Goal: Task Accomplishment & Management: Complete application form

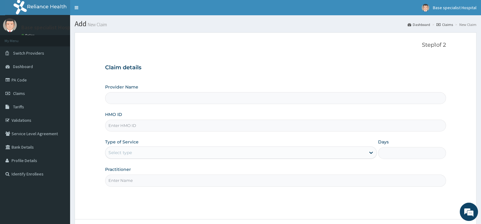
type input "Base Specialist Hospital"
click at [134, 129] on input "HMO ID" at bounding box center [275, 125] width 341 height 12
paste input "JIO/10169/A"
type input "JIO/10169/A"
click at [118, 153] on div "Select type" at bounding box center [119, 152] width 23 height 6
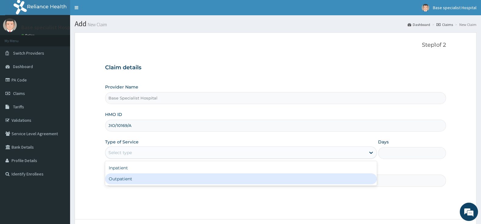
click at [119, 178] on div "Outpatient" at bounding box center [241, 178] width 272 height 11
type input "1"
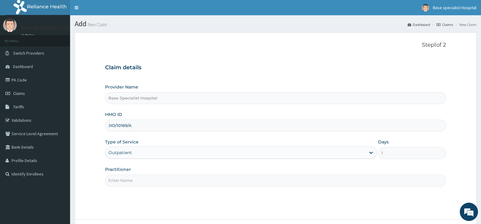
click at [119, 178] on input "Practitioner" at bounding box center [275, 180] width 341 height 12
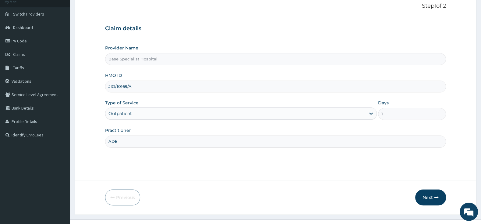
scroll to position [50, 0]
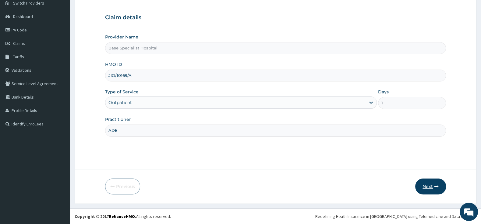
type input "ADE"
click at [431, 184] on button "Next" at bounding box center [430, 186] width 31 height 16
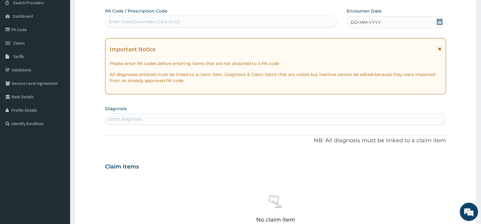
scroll to position [0, 0]
click at [441, 20] on icon at bounding box center [440, 22] width 6 height 6
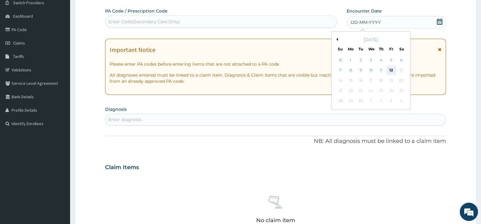
click at [393, 69] on div "12" at bounding box center [391, 70] width 9 height 9
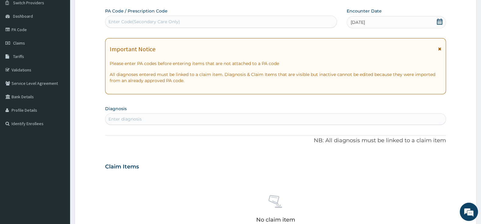
click at [230, 119] on div "Enter diagnosis" at bounding box center [275, 119] width 340 height 10
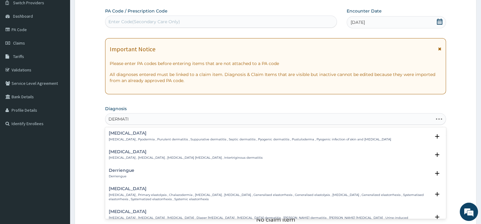
type input "DERMATIT"
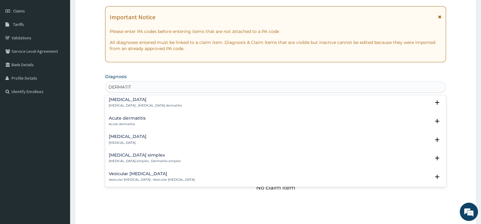
scroll to position [288, 0]
click at [138, 118] on h4 "Acute dermatitis" at bounding box center [127, 117] width 37 height 5
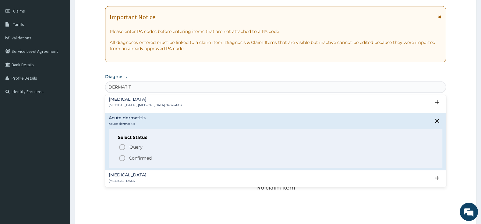
click at [124, 159] on icon "status option filled" at bounding box center [122, 157] width 7 height 7
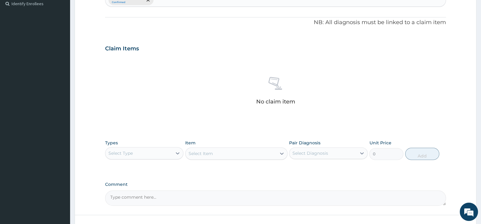
scroll to position [192, 0]
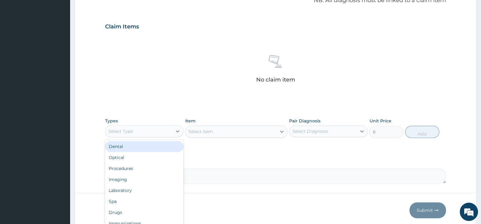
click at [146, 131] on div "Select Type" at bounding box center [138, 131] width 67 height 10
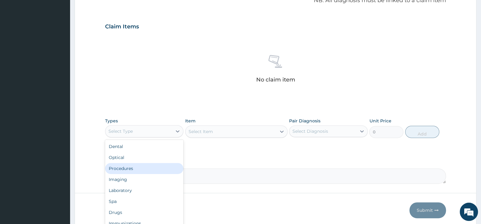
click at [137, 168] on div "Procedures" at bounding box center [144, 168] width 78 height 11
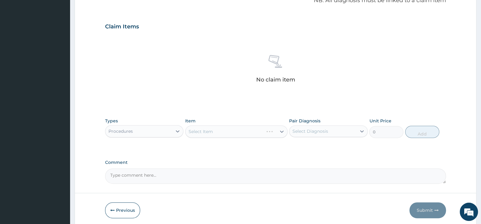
click at [227, 131] on div "Select Item" at bounding box center [236, 131] width 102 height 12
click at [257, 128] on div "Select Item" at bounding box center [236, 131] width 102 height 12
click at [270, 133] on div "Select Item" at bounding box center [236, 131] width 102 height 12
click at [277, 131] on div at bounding box center [281, 131] width 11 height 11
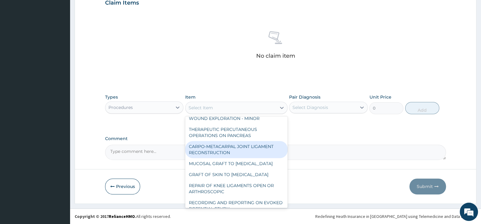
scroll to position [96, 0]
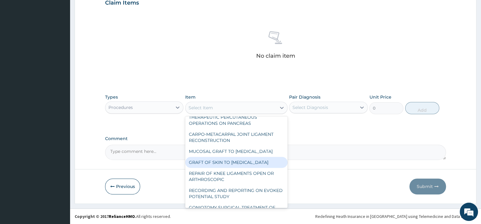
drag, startPoint x: 320, startPoint y: 130, endPoint x: 319, endPoint y: 125, distance: 4.7
click at [319, 129] on div "PA Code / Prescription Code Enter Code(Secondary Care Only) Encounter Date 12-0…" at bounding box center [275, 0] width 341 height 317
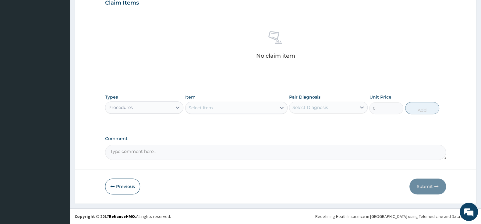
click at [240, 106] on div "Select Item" at bounding box center [231, 108] width 91 height 10
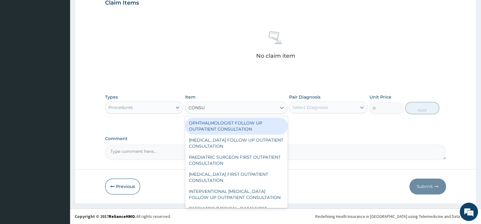
type input "CONS"
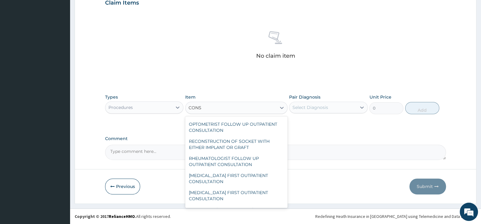
scroll to position [416, 0]
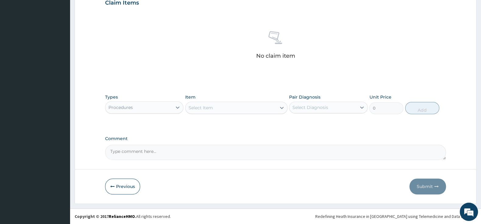
click at [233, 103] on div "Select Item" at bounding box center [231, 108] width 91 height 10
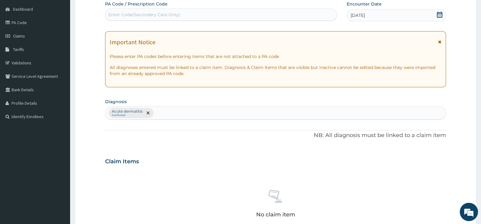
scroll to position [0, 0]
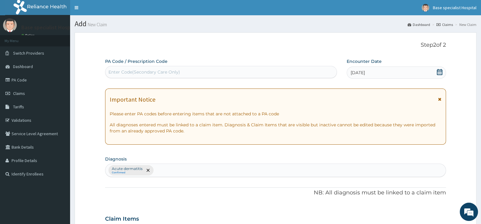
click at [231, 166] on div "Acute dermatitis Confirmed" at bounding box center [275, 170] width 340 height 13
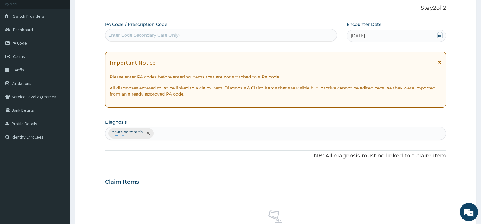
scroll to position [32, 0]
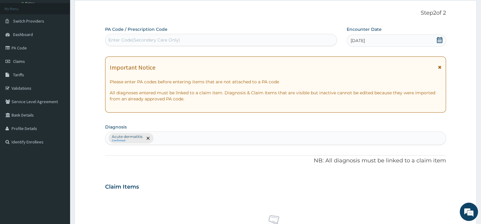
click at [184, 139] on div "Acute dermatitis Confirmed" at bounding box center [275, 138] width 340 height 13
click at [183, 137] on div "Acute dermatitis Confirmed" at bounding box center [275, 138] width 340 height 13
click at [203, 136] on div "Acute dermatitis Confirmed" at bounding box center [275, 138] width 340 height 13
type input "S"
type input "CELLULI"
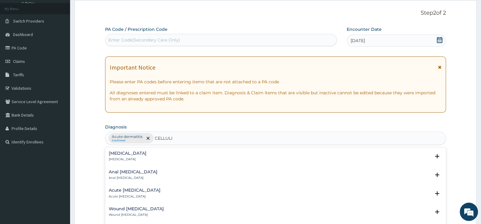
click at [128, 154] on div "Cellulitis Cellulitis" at bounding box center [276, 156] width 334 height 11
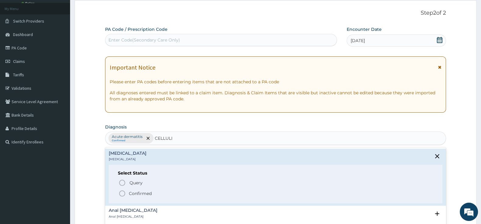
click at [124, 193] on icon "status option filled" at bounding box center [122, 193] width 7 height 7
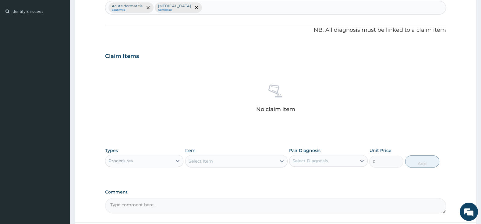
scroll to position [216, 0]
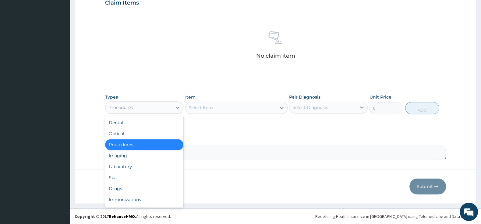
click at [156, 104] on div "Procedures" at bounding box center [138, 107] width 67 height 10
click at [157, 144] on div "Procedures" at bounding box center [144, 144] width 78 height 11
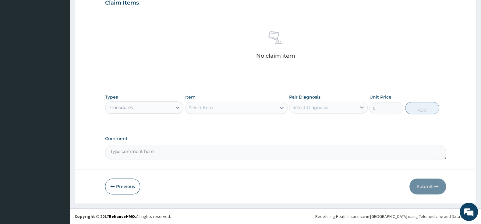
click at [222, 105] on div "Select Item" at bounding box center [231, 108] width 91 height 10
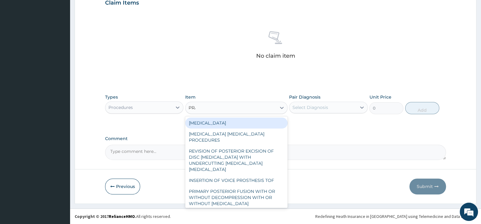
type input "PRAC"
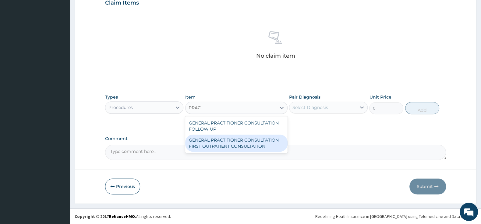
click at [252, 142] on div "GENERAL PRACTITIONER CONSULTATION FIRST OUTPATIENT CONSULTATION" at bounding box center [236, 142] width 102 height 17
type input "3000"
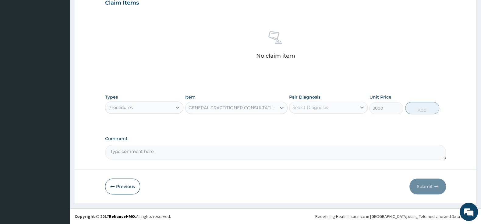
click at [327, 103] on div "Select Diagnosis" at bounding box center [322, 107] width 67 height 10
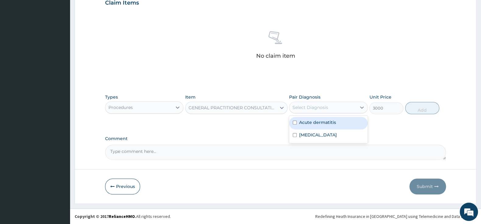
click at [296, 121] on input "checkbox" at bounding box center [295, 122] width 4 height 4
checkbox input "true"
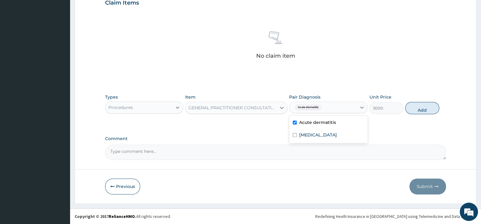
click at [341, 107] on div "Acute dermatitis" at bounding box center [322, 107] width 67 height 10
click at [334, 105] on div "Acute dermatitis" at bounding box center [322, 107] width 67 height 10
drag, startPoint x: 298, startPoint y: 135, endPoint x: 303, endPoint y: 134, distance: 5.3
click at [300, 135] on div "Cellulitis" at bounding box center [328, 135] width 78 height 12
checkbox input "true"
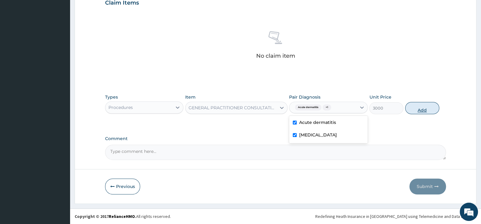
click at [419, 105] on button "Add" at bounding box center [422, 108] width 34 height 12
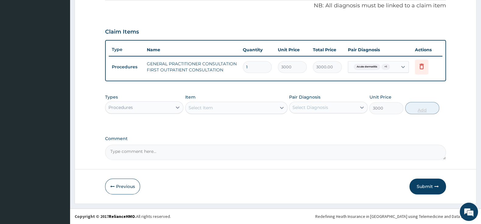
type input "0"
click at [243, 105] on div "Select Item" at bounding box center [231, 108] width 91 height 10
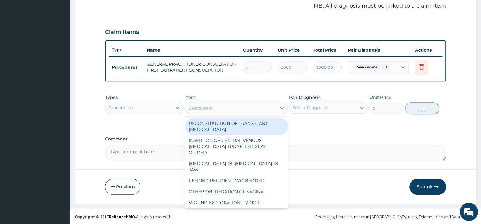
click at [268, 106] on div "Select Item" at bounding box center [231, 108] width 91 height 10
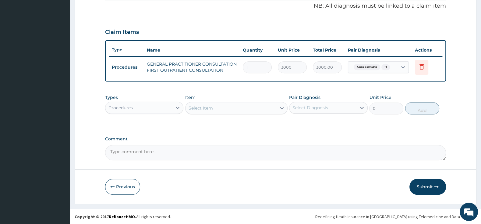
click at [226, 108] on div "Select Item" at bounding box center [231, 108] width 91 height 10
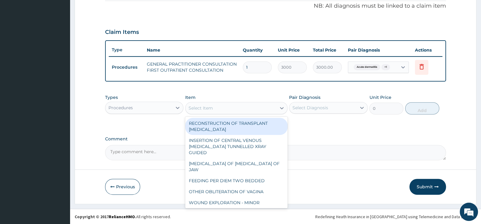
click at [209, 104] on div "Select Item" at bounding box center [231, 108] width 91 height 10
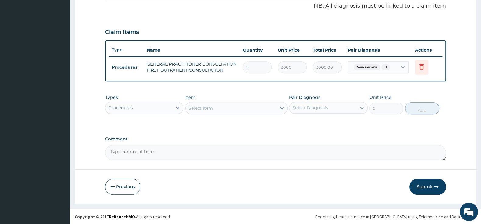
click at [166, 105] on div "Procedures" at bounding box center [138, 108] width 67 height 10
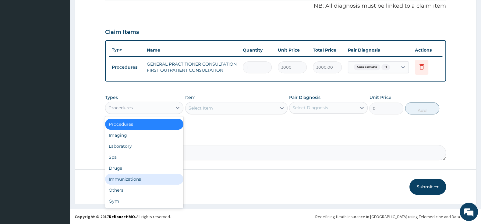
scroll to position [0, 0]
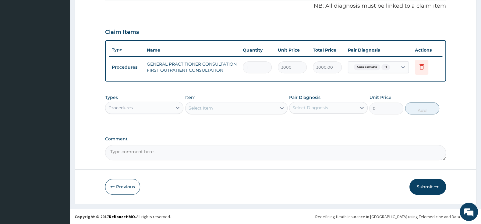
click at [230, 128] on div "PA Code / Prescription Code Enter Code(Secondary Care Only) Encounter Date 12-0…" at bounding box center [275, 16] width 341 height 288
click at [169, 105] on div "Procedures" at bounding box center [138, 108] width 67 height 10
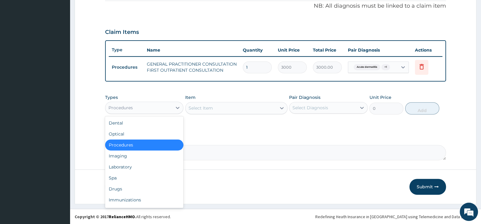
click at [162, 144] on div "Procedures" at bounding box center [144, 144] width 78 height 11
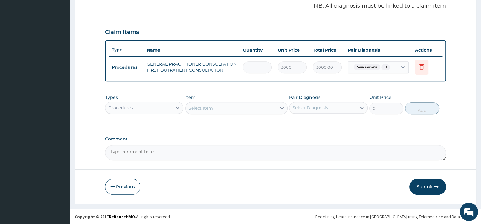
click at [231, 109] on div "Select Item" at bounding box center [231, 108] width 91 height 10
click at [253, 103] on div "Select Item" at bounding box center [231, 108] width 91 height 10
click at [159, 107] on div "Procedures" at bounding box center [138, 108] width 67 height 10
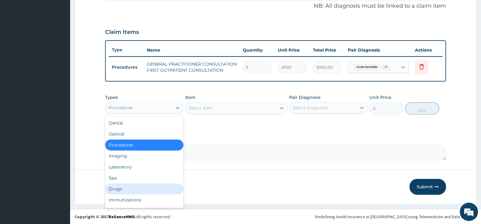
click at [128, 189] on div "Drugs" at bounding box center [144, 188] width 78 height 11
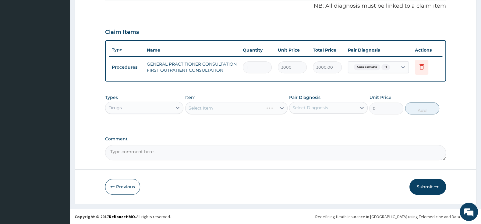
click at [221, 108] on div "Select Item" at bounding box center [236, 108] width 102 height 12
click at [222, 108] on div "Select Item" at bounding box center [236, 108] width 102 height 12
click at [225, 107] on div "Select Item" at bounding box center [231, 108] width 91 height 10
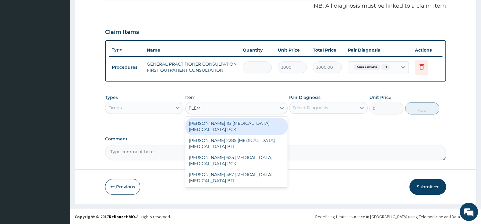
type input "FLEMIN"
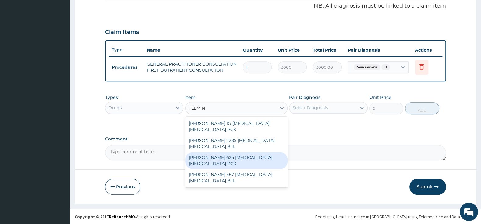
click at [242, 158] on div "FLEMING 625 AMOXICILLIN CLAVULANIC ACID PCK" at bounding box center [236, 160] width 102 height 17
type input "2300"
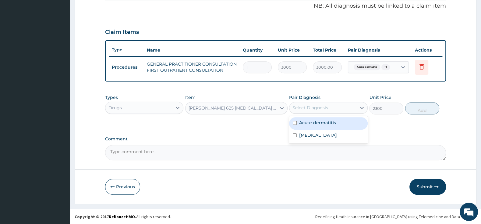
click at [312, 110] on div "Select Diagnosis" at bounding box center [322, 108] width 67 height 10
click at [297, 122] on input "checkbox" at bounding box center [295, 123] width 4 height 4
checkbox input "true"
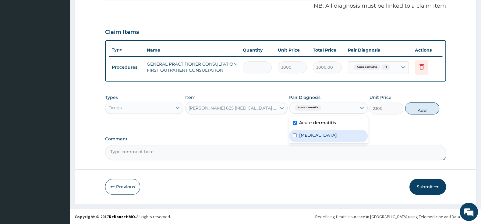
click at [293, 137] on div "Cellulitis" at bounding box center [328, 136] width 78 height 12
checkbox input "true"
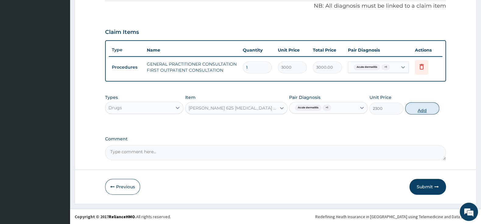
click at [430, 108] on button "Add" at bounding box center [422, 108] width 34 height 12
type input "0"
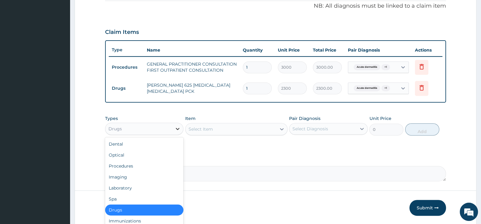
click at [174, 130] on div at bounding box center [177, 128] width 11 height 11
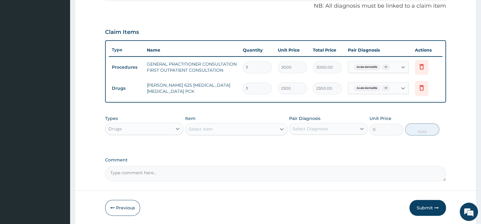
click at [155, 128] on div "Drugs" at bounding box center [138, 129] width 67 height 10
click at [208, 131] on div "Select Item" at bounding box center [201, 129] width 24 height 6
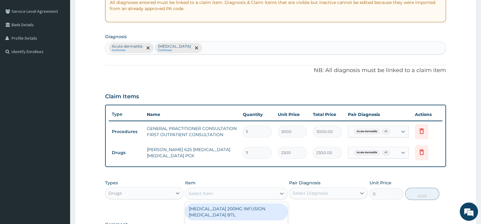
scroll to position [176, 0]
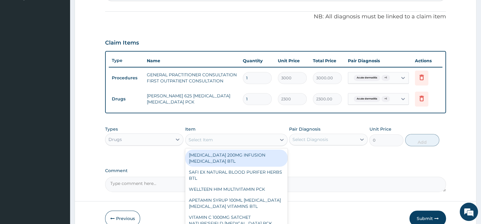
click at [245, 135] on div "Select Item" at bounding box center [231, 140] width 91 height 10
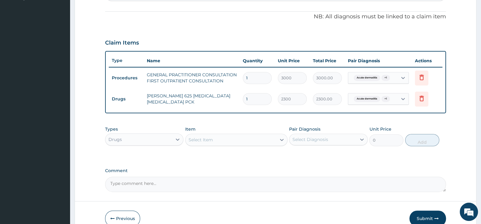
click at [245, 135] on div "Select Item" at bounding box center [231, 140] width 91 height 10
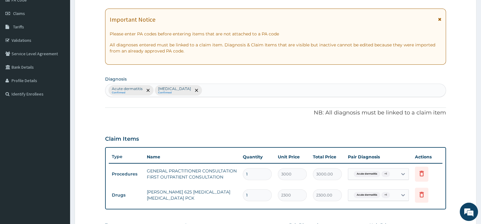
scroll to position [94, 0]
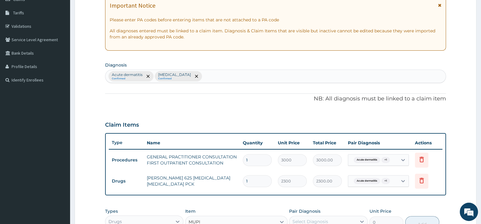
type input "MUPID"
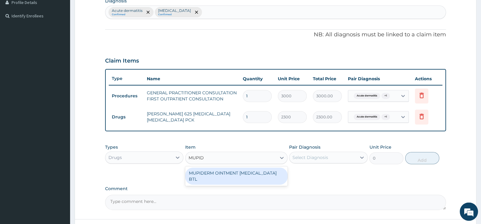
scroll to position [158, 0]
click at [264, 174] on div "MUPIDERM OINTMENT MUPIROCIN BTL" at bounding box center [236, 175] width 102 height 17
type input "2300"
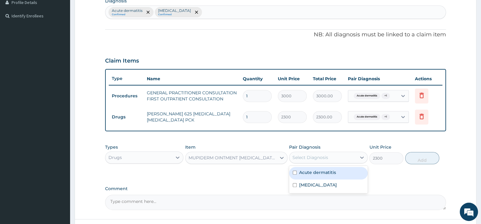
click at [303, 157] on div "Select Diagnosis" at bounding box center [311, 157] width 36 height 6
click at [294, 171] on input "checkbox" at bounding box center [295, 172] width 4 height 4
checkbox input "true"
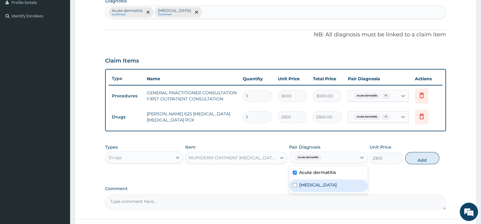
click at [297, 183] on input "checkbox" at bounding box center [295, 185] width 4 height 4
checkbox input "true"
click at [414, 159] on button "Add" at bounding box center [422, 158] width 34 height 12
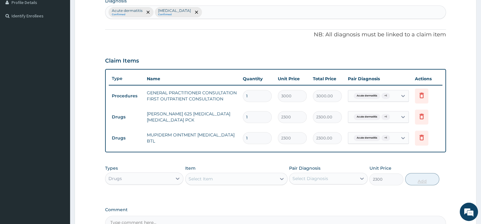
type input "0"
click at [201, 176] on div "Select Item" at bounding box center [201, 179] width 24 height 6
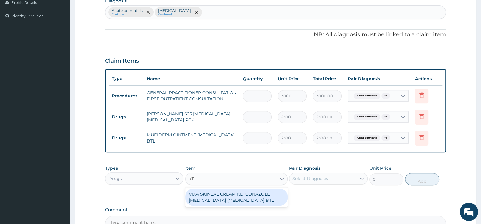
type input "K"
type input "HOVID"
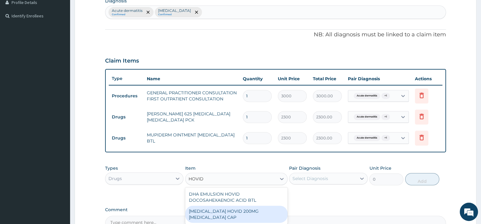
click at [249, 211] on div "KETOCONAZOLE HOVID 200MG KETOCONAZOLE CAP" at bounding box center [236, 213] width 102 height 17
type input "287.5"
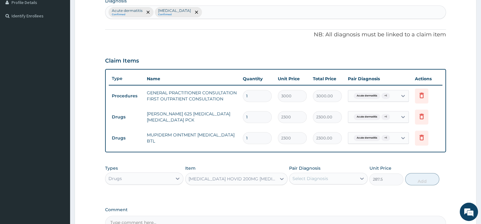
click at [286, 174] on div at bounding box center [281, 178] width 11 height 11
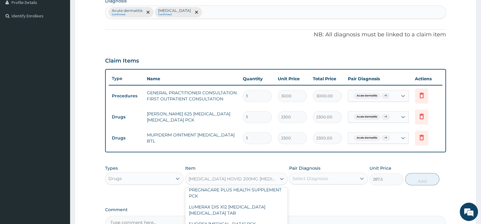
click at [308, 176] on div "Select Diagnosis" at bounding box center [311, 178] width 36 height 6
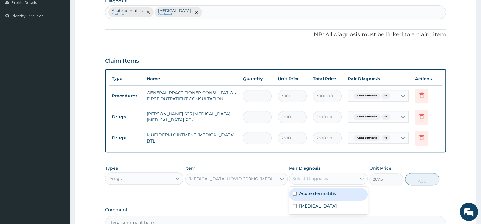
click at [295, 193] on input "checkbox" at bounding box center [295, 193] width 4 height 4
checkbox input "true"
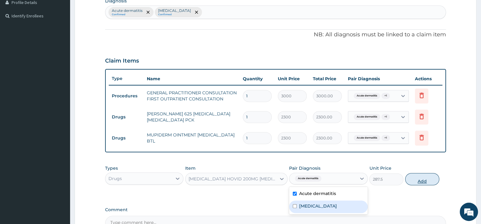
click at [422, 179] on button "Add" at bounding box center [422, 179] width 34 height 12
type input "0"
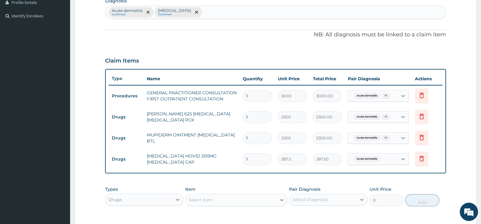
type input "10"
type input "2875.00"
type input "10"
click at [216, 195] on div "Select Item" at bounding box center [231, 200] width 91 height 10
type input "PIRIT"
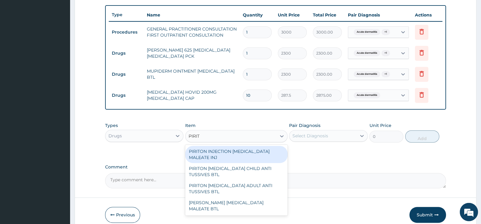
scroll to position [250, 0]
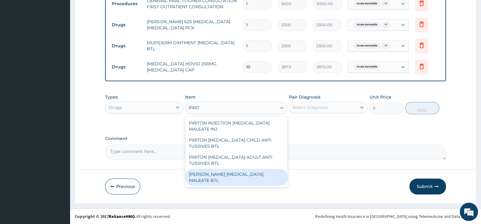
click at [254, 180] on div "PIRITON EVANS CHLORPHENAMINE MALEATE BTL" at bounding box center [236, 177] width 102 height 17
type input "747.5"
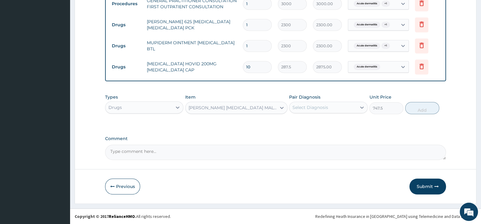
drag, startPoint x: 325, startPoint y: 105, endPoint x: 325, endPoint y: 109, distance: 4.4
click at [326, 105] on div "Select Diagnosis" at bounding box center [311, 107] width 36 height 6
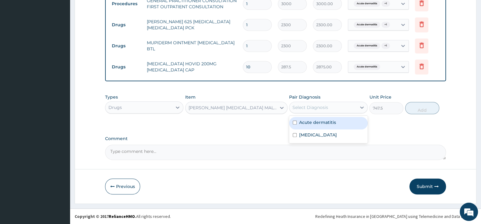
click at [293, 122] on div "Acute dermatitis" at bounding box center [328, 123] width 78 height 12
checkbox input "true"
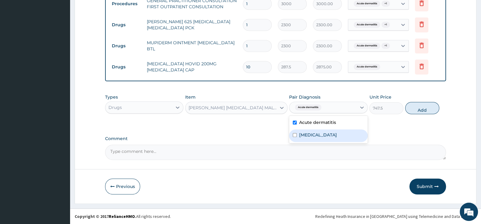
drag, startPoint x: 294, startPoint y: 134, endPoint x: 309, endPoint y: 137, distance: 15.2
click at [295, 135] on input "checkbox" at bounding box center [295, 135] width 4 height 4
checkbox input "true"
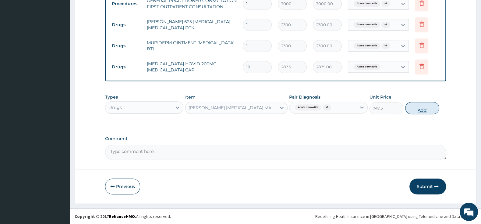
click at [417, 107] on button "Add" at bounding box center [422, 108] width 34 height 12
type input "0"
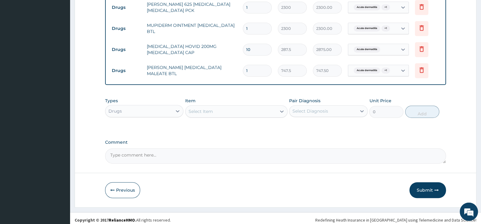
scroll to position [271, 0]
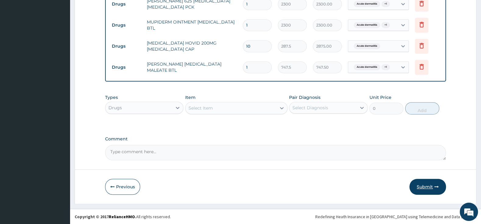
click at [426, 184] on button "Submit" at bounding box center [428, 187] width 37 height 16
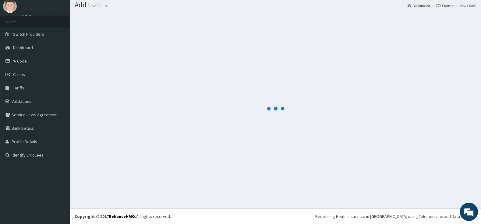
scroll to position [19, 0]
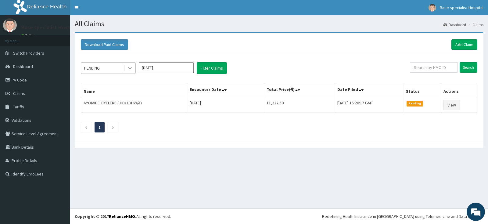
click at [127, 69] on icon at bounding box center [130, 68] width 6 height 6
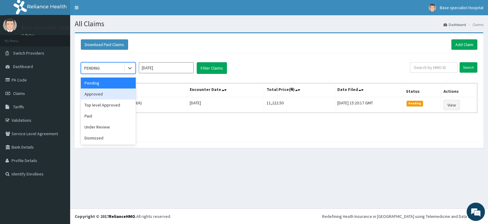
click at [123, 98] on div "Approved" at bounding box center [108, 93] width 55 height 11
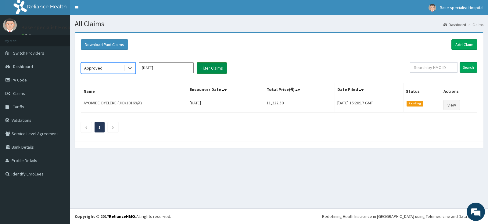
click at [209, 69] on button "Filter Claims" at bounding box center [212, 68] width 30 height 12
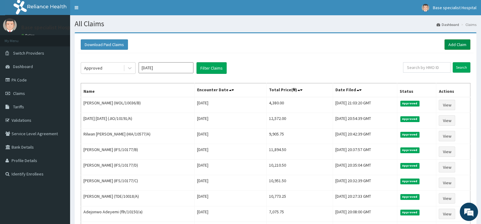
click at [453, 44] on link "Add Claim" at bounding box center [458, 44] width 26 height 10
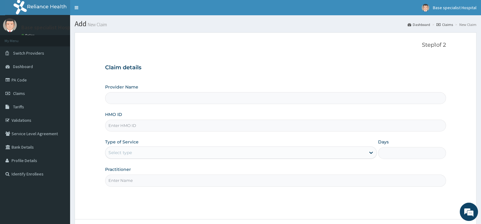
type input "JIO/10160/A"
type input "Base Specialist Hospital"
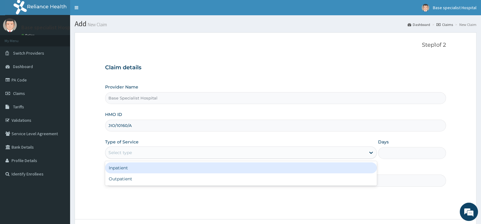
click at [131, 147] on div "Select type" at bounding box center [241, 152] width 272 height 12
click at [116, 127] on input "JIO/10160/A" at bounding box center [275, 125] width 341 height 12
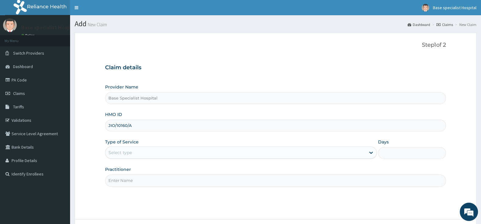
type input "JIO/10160/A"
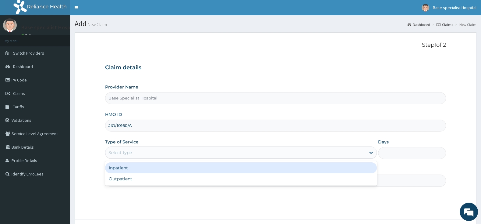
click at [133, 153] on div "Select type" at bounding box center [235, 152] width 260 height 10
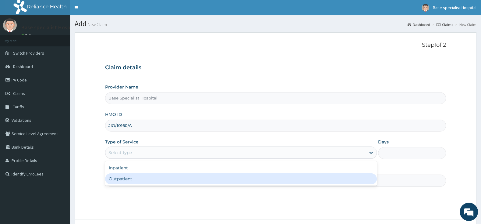
click at [132, 180] on div "Outpatient" at bounding box center [241, 178] width 272 height 11
type input "1"
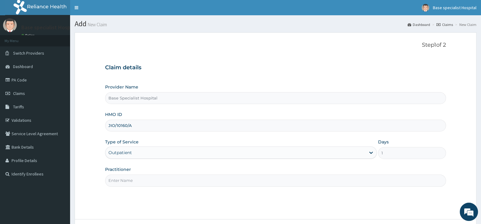
click at [132, 180] on input "Practitioner" at bounding box center [275, 180] width 341 height 12
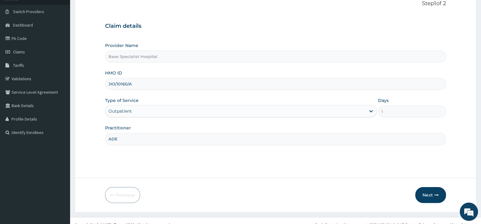
scroll to position [50, 0]
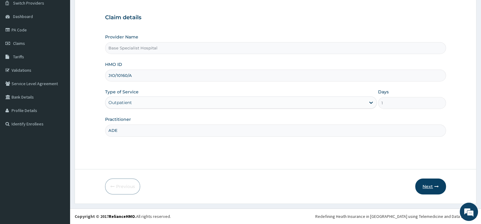
type input "ADE"
click at [430, 186] on button "Next" at bounding box center [430, 186] width 31 height 16
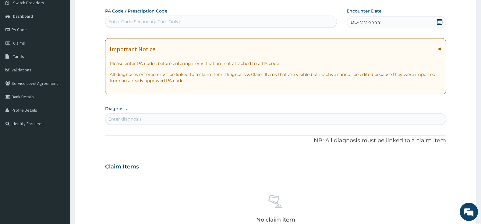
scroll to position [0, 0]
click at [442, 22] on icon at bounding box center [439, 22] width 5 height 6
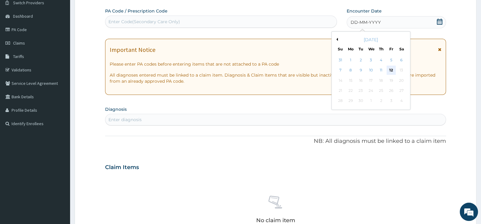
click at [394, 68] on div "12" at bounding box center [391, 70] width 9 height 9
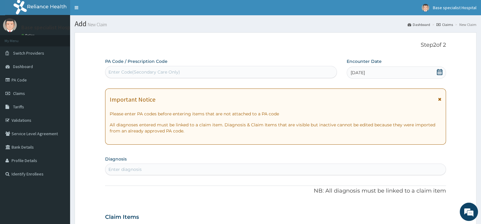
click at [148, 171] on div "Enter diagnosis" at bounding box center [275, 169] width 340 height 10
click at [138, 167] on div "Enter diagnosis" at bounding box center [124, 169] width 33 height 6
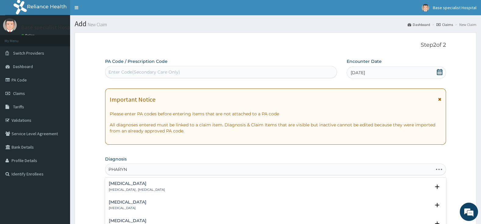
type input "PHARYNG"
click at [123, 208] on p "Pharyngitis" at bounding box center [128, 208] width 38 height 4
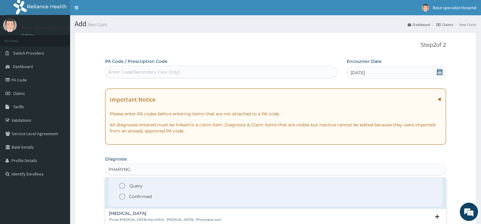
scroll to position [64, 0]
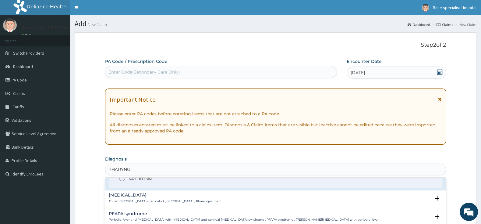
click at [120, 181] on icon "status option filled" at bounding box center [122, 177] width 7 height 7
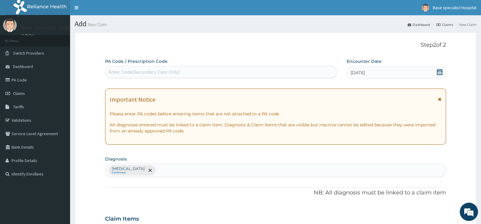
click at [169, 167] on div "Pharyngitis Confirmed" at bounding box center [275, 170] width 340 height 13
type input "RTI"
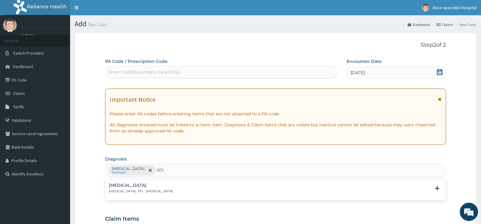
click at [134, 189] on div "Respiratory tract infection Respiratory tract infection , RTI - Respiratory tra…" at bounding box center [141, 188] width 64 height 11
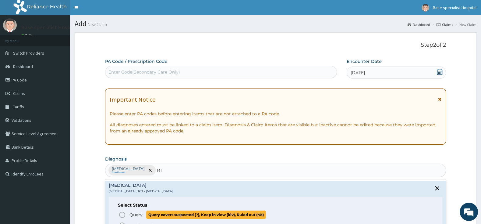
click at [120, 214] on icon "status option query" at bounding box center [122, 214] width 7 height 7
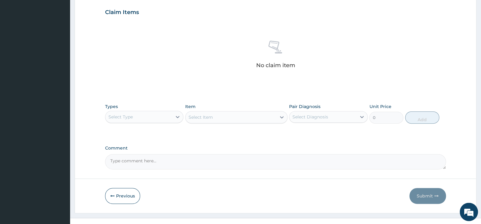
scroll to position [216, 0]
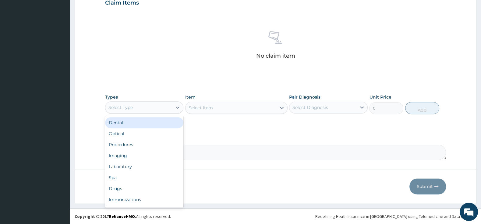
click at [154, 105] on div "Select Type" at bounding box center [138, 107] width 67 height 10
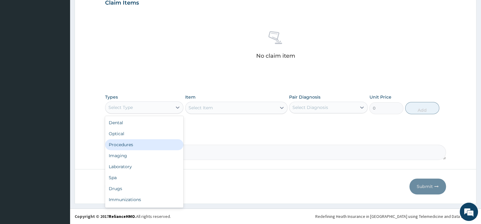
click at [156, 143] on div "Procedures" at bounding box center [144, 144] width 78 height 11
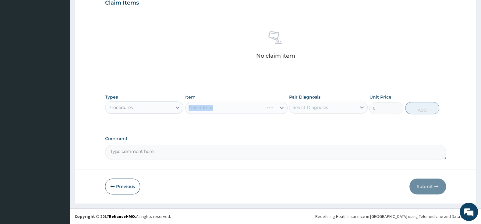
click at [216, 106] on div "Select Item" at bounding box center [236, 107] width 102 height 12
click at [261, 109] on div "Select Item" at bounding box center [236, 107] width 102 height 12
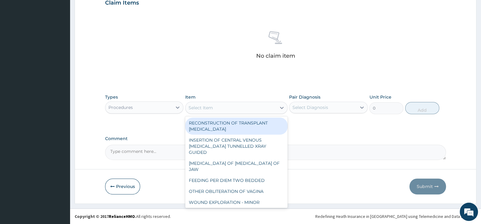
click at [262, 108] on div "Select Item" at bounding box center [231, 108] width 91 height 10
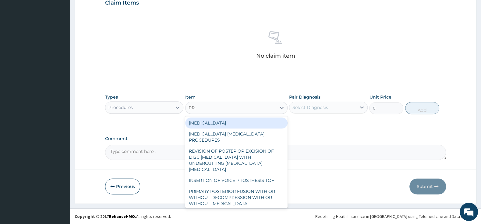
type input "PRAC"
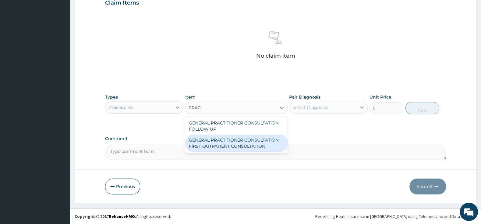
drag, startPoint x: 247, startPoint y: 144, endPoint x: 257, endPoint y: 140, distance: 10.5
click at [247, 143] on div "GENERAL PRACTITIONER CONSULTATION FIRST OUTPATIENT CONSULTATION" at bounding box center [236, 142] width 102 height 17
type input "3000"
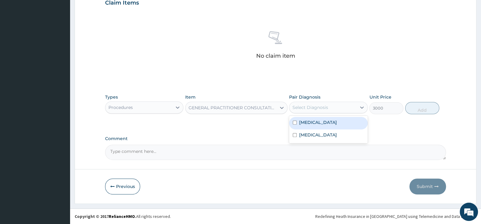
click at [335, 105] on div "Select Diagnosis" at bounding box center [322, 107] width 67 height 10
drag, startPoint x: 294, startPoint y: 122, endPoint x: 297, endPoint y: 124, distance: 3.7
click at [295, 122] on input "checkbox" at bounding box center [295, 122] width 4 height 4
checkbox input "true"
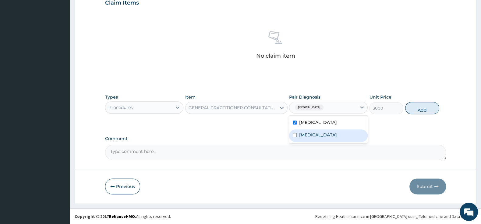
click at [295, 135] on input "checkbox" at bounding box center [295, 135] width 4 height 4
checkbox input "true"
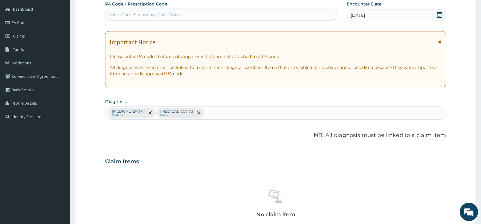
scroll to position [56, 0]
click at [240, 112] on div "Pharyngitis Confirmed Respiratory tract infection Query" at bounding box center [275, 113] width 340 height 13
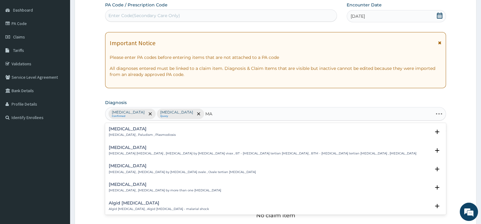
type input "M"
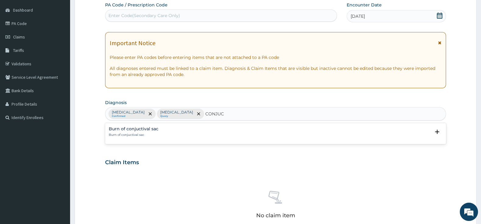
type input "CONJU"
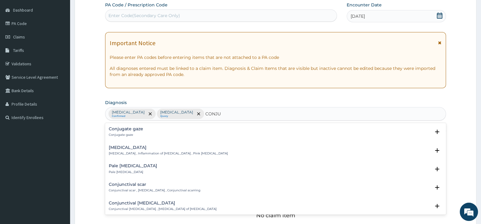
click at [131, 150] on h4 "Conjunctivitis" at bounding box center [168, 147] width 119 height 5
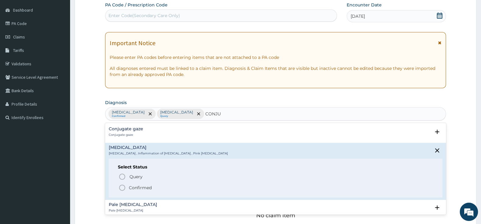
click at [121, 189] on icon "status option filled" at bounding box center [122, 187] width 7 height 7
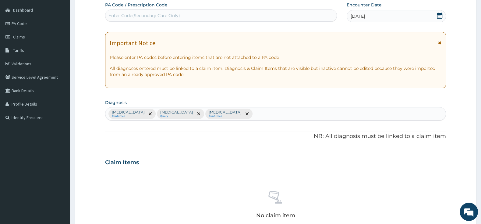
scroll to position [152, 0]
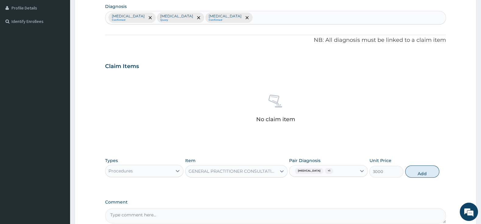
click at [346, 172] on div "Pharyngitis + 1" at bounding box center [322, 170] width 67 height 10
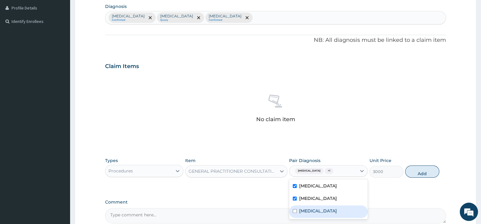
drag, startPoint x: 293, startPoint y: 209, endPoint x: 299, endPoint y: 208, distance: 6.1
click at [295, 208] on div "Conjunctivitis" at bounding box center [328, 211] width 78 height 12
checkbox input "true"
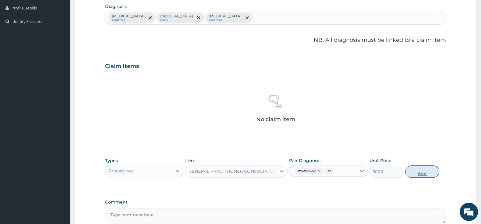
click at [406, 172] on button "Add" at bounding box center [422, 171] width 34 height 12
type input "0"
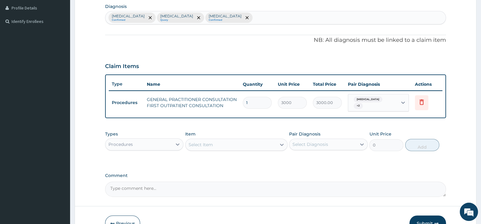
click at [150, 141] on div "Procedures" at bounding box center [138, 144] width 67 height 10
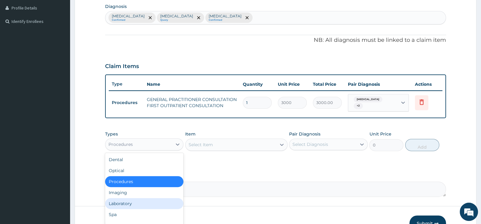
scroll to position [21, 0]
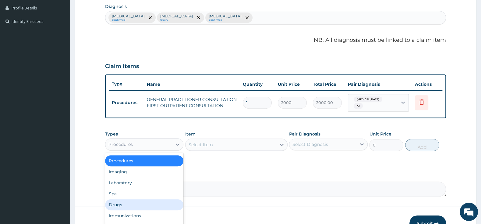
click at [141, 201] on div "Drugs" at bounding box center [144, 204] width 78 height 11
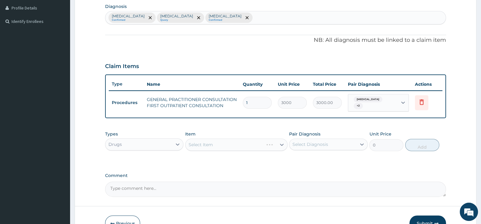
click at [225, 140] on div "Select Item" at bounding box center [236, 144] width 102 height 12
click at [224, 143] on div "Select Item" at bounding box center [231, 145] width 91 height 10
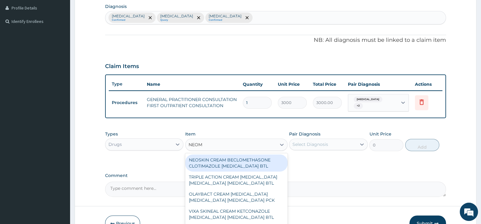
type input "NEOMY"
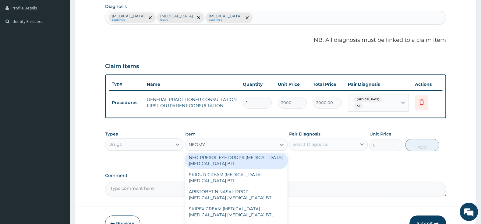
scroll to position [151, 0]
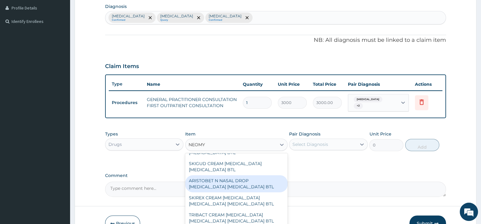
click at [252, 181] on div "ARISTOBET N NASAL DROP BETAMETHASONE NEOMYCIN BTL" at bounding box center [236, 183] width 102 height 17
type input "920"
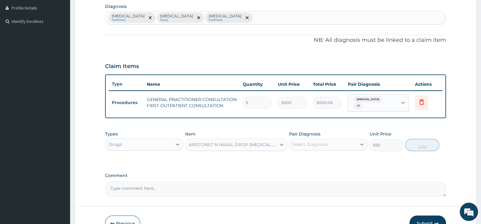
click at [313, 142] on div "Select Diagnosis" at bounding box center [311, 144] width 36 height 6
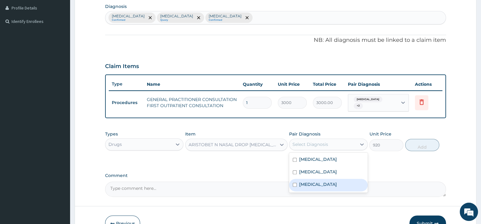
click at [295, 184] on input "checkbox" at bounding box center [295, 185] width 4 height 4
checkbox input "true"
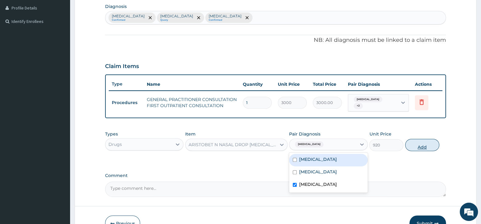
click at [416, 142] on button "Add" at bounding box center [422, 145] width 34 height 12
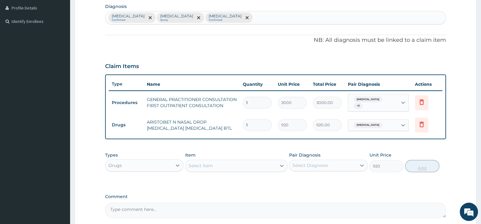
type input "0"
click at [241, 161] on div "Select Item" at bounding box center [231, 166] width 91 height 10
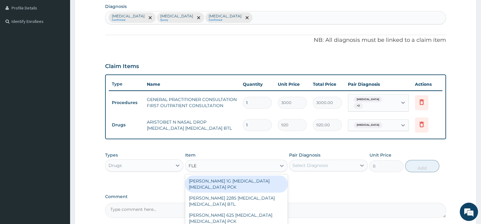
type input "FLEM"
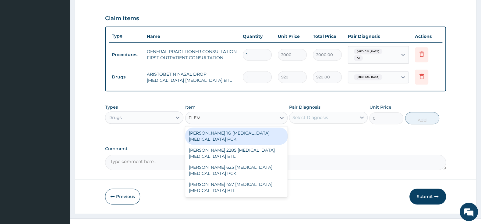
scroll to position [208, 0]
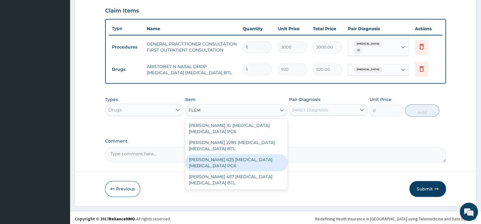
drag, startPoint x: 253, startPoint y: 153, endPoint x: 268, endPoint y: 145, distance: 17.2
click at [253, 154] on div "FLEMING 625 AMOXICILLIN CLAVULANIC ACID PCK" at bounding box center [236, 162] width 102 height 17
type input "2300"
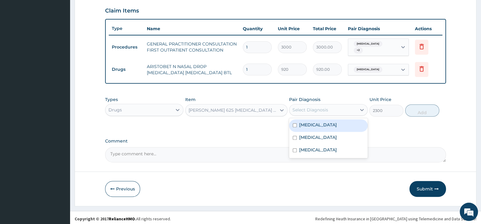
click at [300, 108] on div "Select Diagnosis" at bounding box center [311, 110] width 36 height 6
click at [294, 132] on div "Respiratory tract infection" at bounding box center [328, 138] width 78 height 12
checkbox input "true"
click at [294, 123] on input "checkbox" at bounding box center [295, 125] width 4 height 4
checkbox input "true"
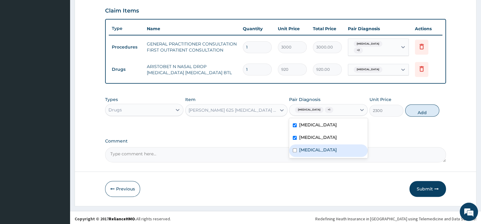
click at [296, 148] on input "checkbox" at bounding box center [295, 150] width 4 height 4
checkbox input "true"
click at [424, 108] on button "Add" at bounding box center [422, 110] width 34 height 12
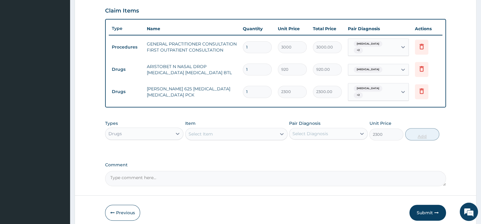
type input "0"
click at [258, 129] on div "Select Item" at bounding box center [231, 134] width 91 height 10
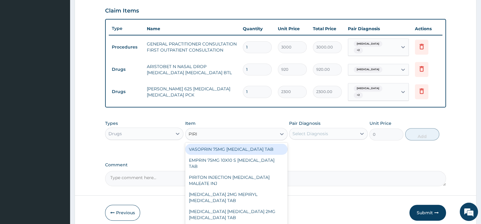
type input "PIRIT"
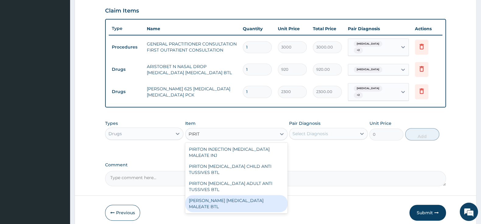
click at [242, 198] on div "PIRITON EVANS CHLORPHENAMINE MALEATE BTL" at bounding box center [236, 203] width 102 height 17
type input "747.5"
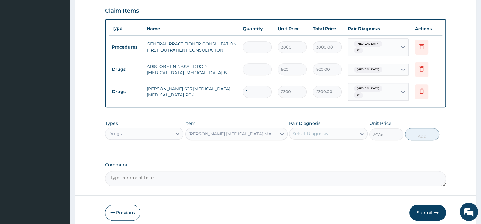
click at [312, 131] on div "Select Diagnosis" at bounding box center [311, 133] width 36 height 6
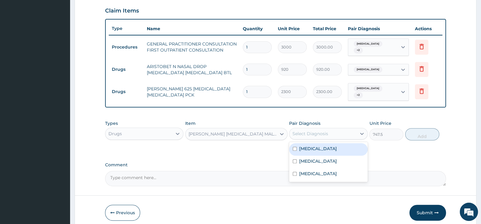
click at [295, 147] on input "checkbox" at bounding box center [295, 149] width 4 height 4
checkbox input "true"
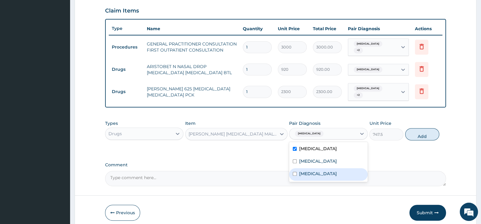
click at [296, 170] on div "Conjunctivitis" at bounding box center [328, 174] width 78 height 12
checkbox input "true"
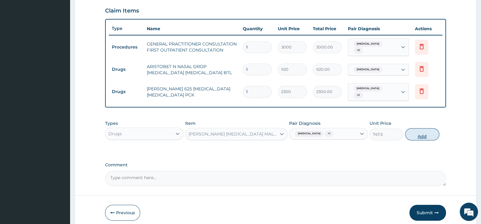
click at [417, 133] on button "Add" at bounding box center [422, 134] width 34 height 12
type input "0"
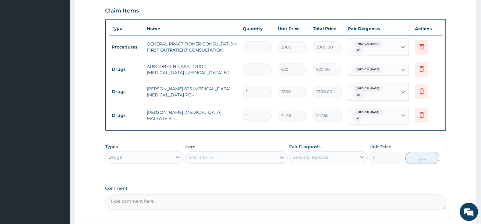
click at [245, 152] on div "Select Item" at bounding box center [231, 157] width 91 height 10
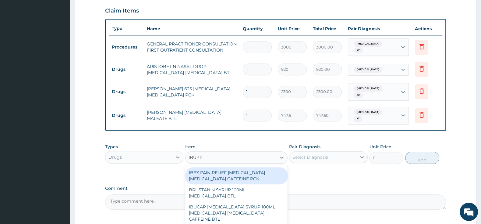
type input "IBUPRO"
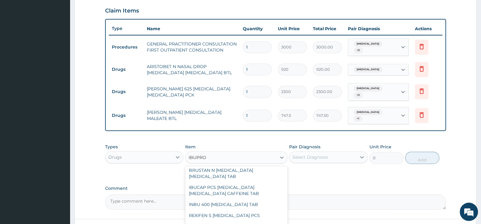
scroll to position [128, 0]
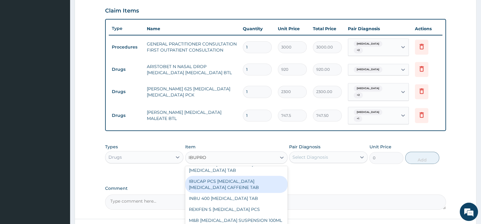
click at [236, 181] on div "IBEX PAIN RELIEF IBUPROFEN ACETAMINOPHEN CAFFEINE PCK BRUSTAN N SYRUP 100ML IBU…" at bounding box center [236, 211] width 102 height 91
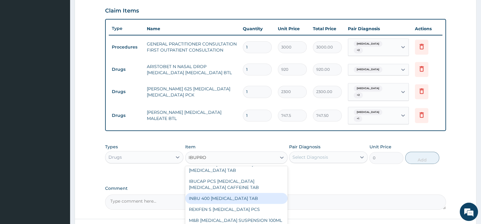
click at [240, 193] on div "INBU 400 IBUPROFEN TAB" at bounding box center [236, 198] width 102 height 11
type input "63.25"
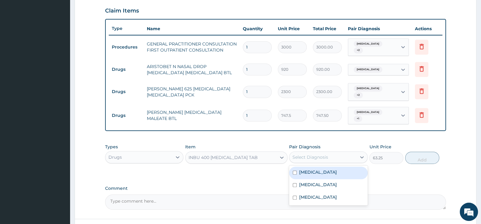
click at [316, 152] on div "Select Diagnosis" at bounding box center [322, 157] width 67 height 10
click at [293, 166] on div "Pharyngitis" at bounding box center [328, 172] width 78 height 12
checkbox input "true"
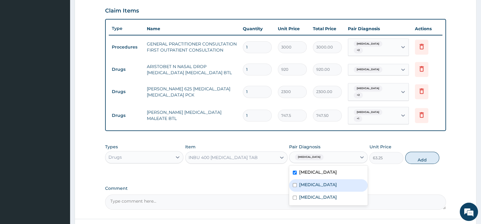
click at [297, 179] on div "Respiratory tract infection" at bounding box center [328, 185] width 78 height 12
checkbox input "true"
click at [305, 194] on label "Conjunctivitis" at bounding box center [318, 197] width 38 height 6
checkbox input "true"
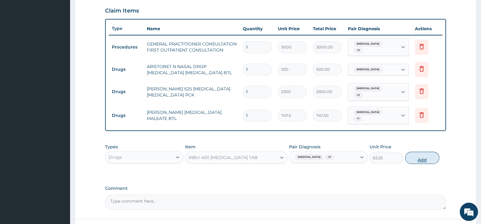
click at [412, 153] on button "Add" at bounding box center [422, 157] width 34 height 12
type input "0"
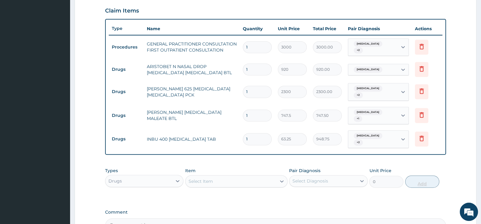
type input "15"
type input "948.75"
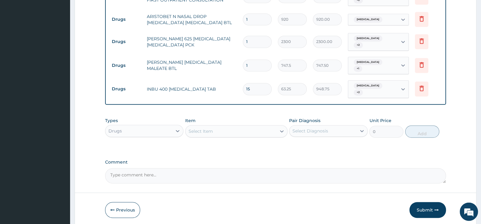
scroll to position [273, 0]
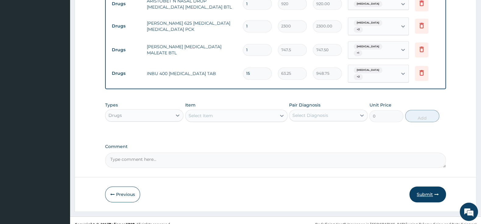
type input "15"
click at [424, 189] on button "Submit" at bounding box center [428, 194] width 37 height 16
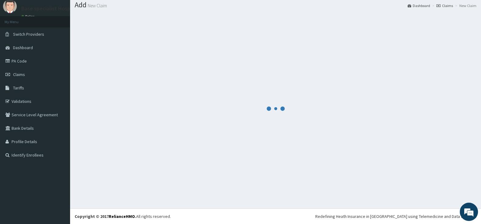
scroll to position [19, 0]
